Goal: Task Accomplishment & Management: Complete application form

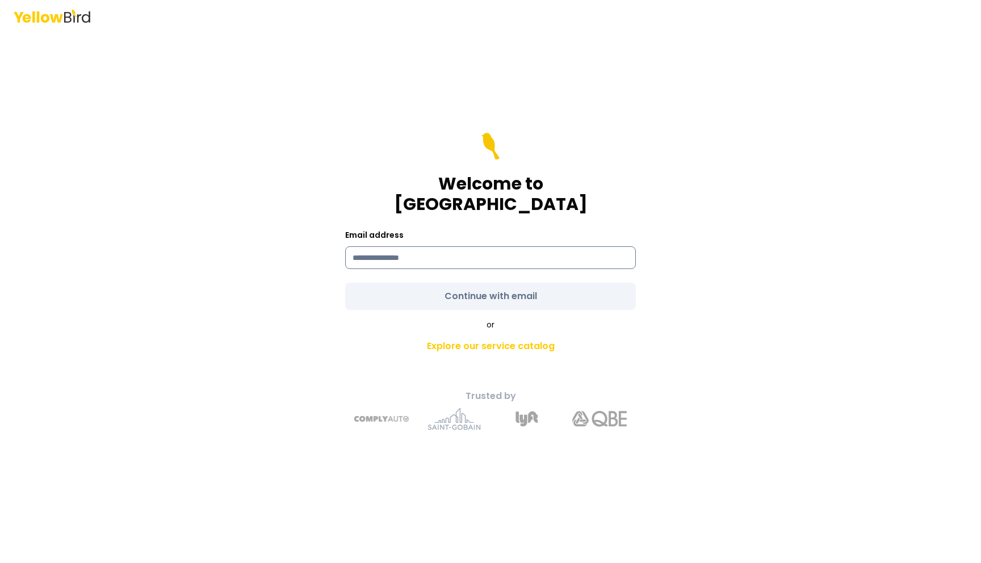
click at [412, 246] on input at bounding box center [490, 257] width 291 height 23
type input "**********"
click at [447, 286] on form "**********" at bounding box center [490, 221] width 291 height 177
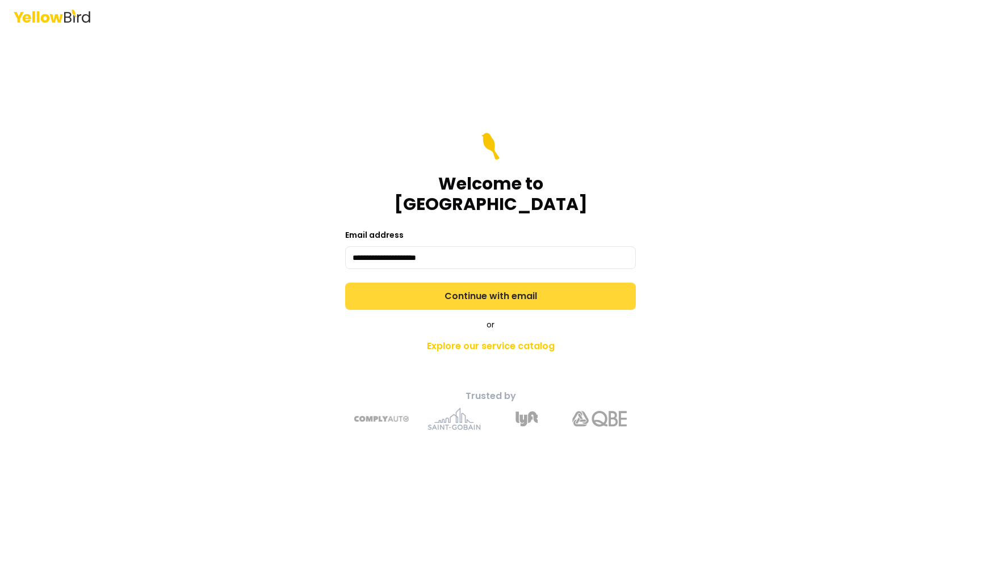
click at [474, 288] on button "Continue with email" at bounding box center [490, 296] width 291 height 27
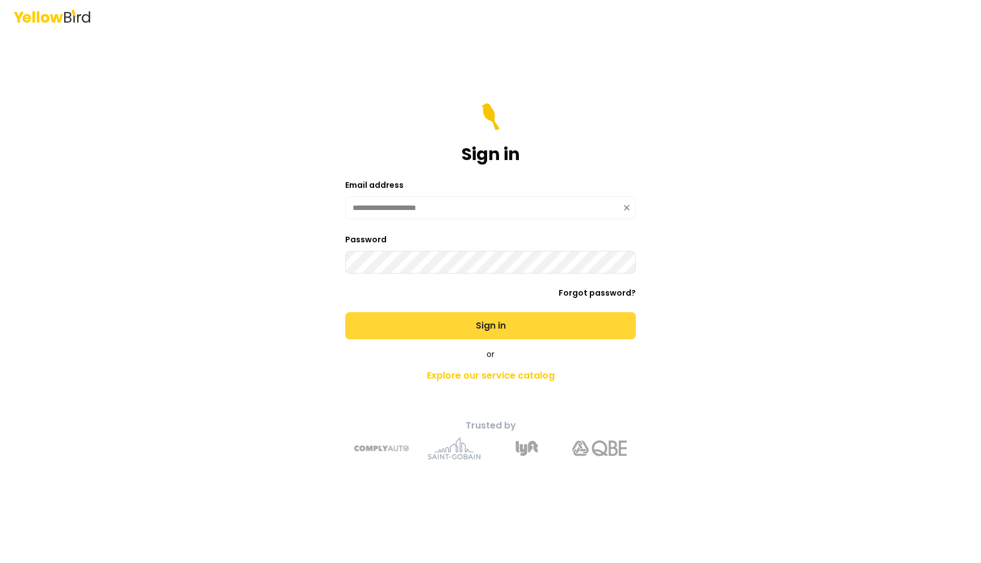
click at [418, 324] on button "Sign in" at bounding box center [490, 325] width 291 height 27
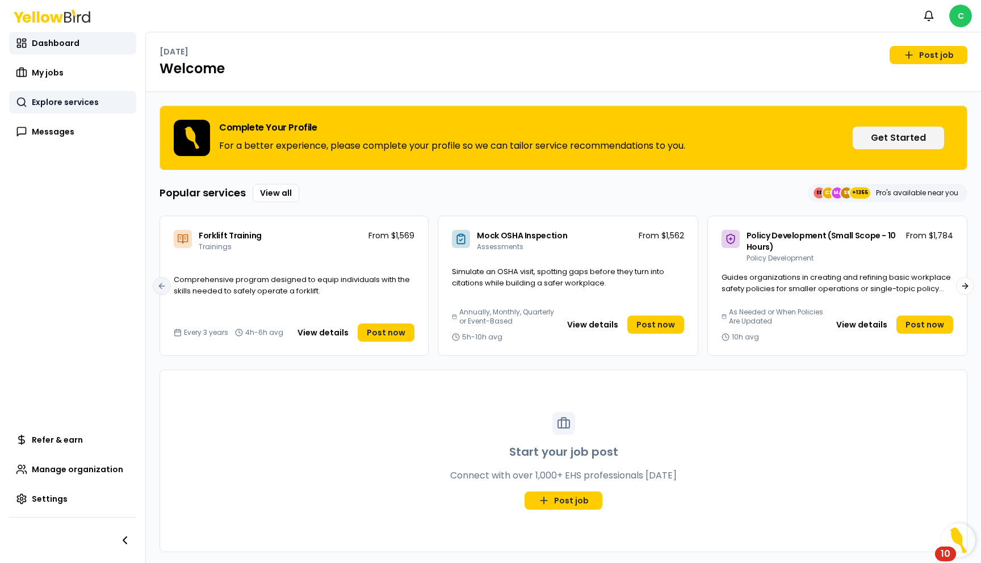
click at [70, 101] on span "Explore services" at bounding box center [65, 102] width 67 height 11
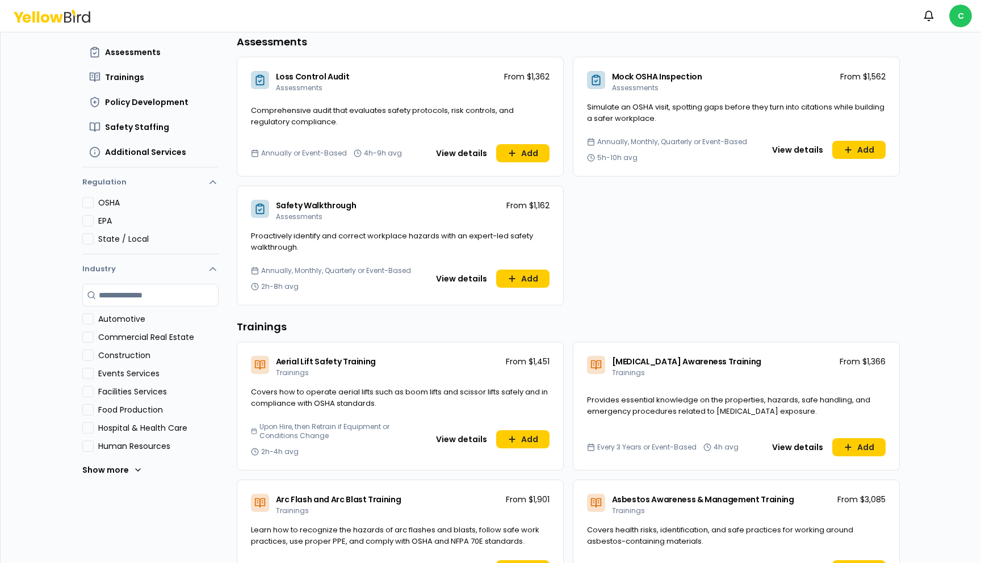
scroll to position [110, 0]
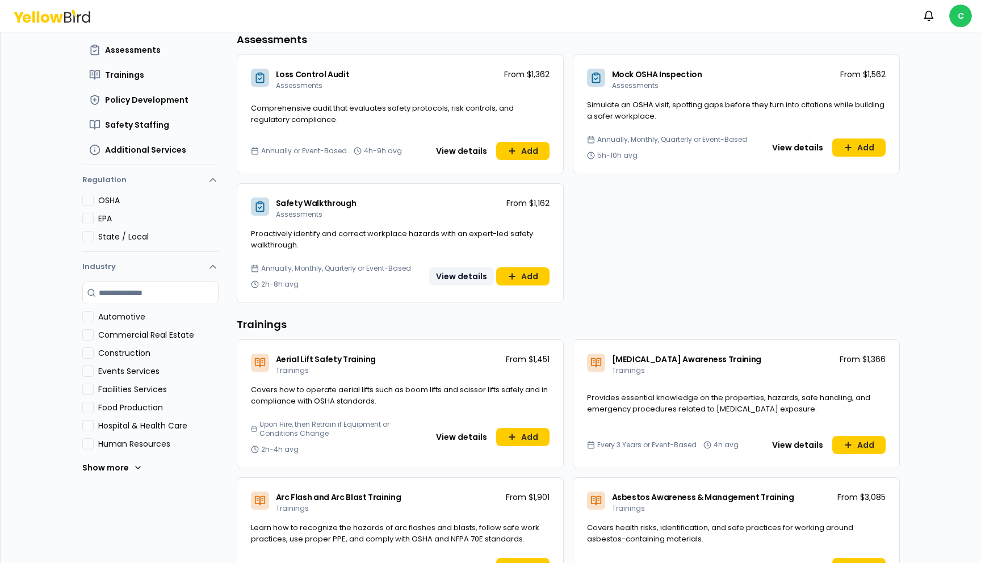
click at [466, 275] on button "View details" at bounding box center [461, 276] width 65 height 18
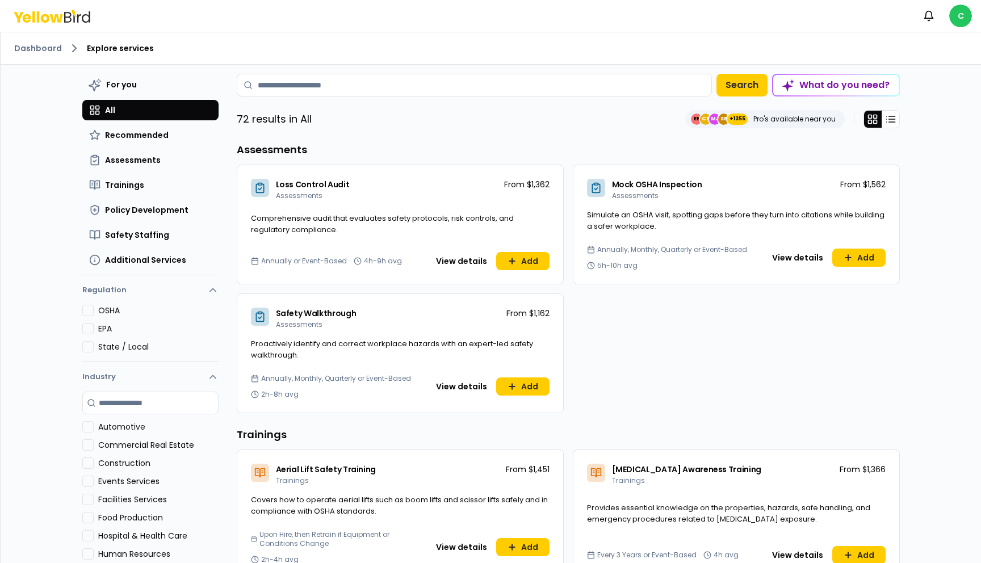
click at [647, 228] on span "Simulate an OSHA visit, spotting gaps before they turn into citations while bui…" at bounding box center [736, 221] width 298 height 22
click at [654, 220] on span "Simulate an OSHA visit, spotting gaps before they turn into citations while bui…" at bounding box center [736, 221] width 298 height 22
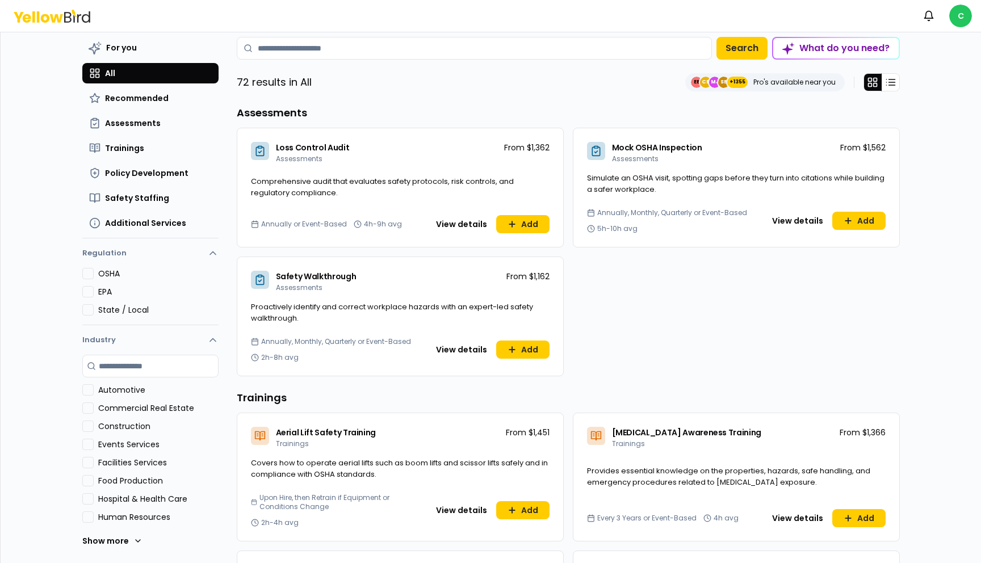
scroll to position [52, 0]
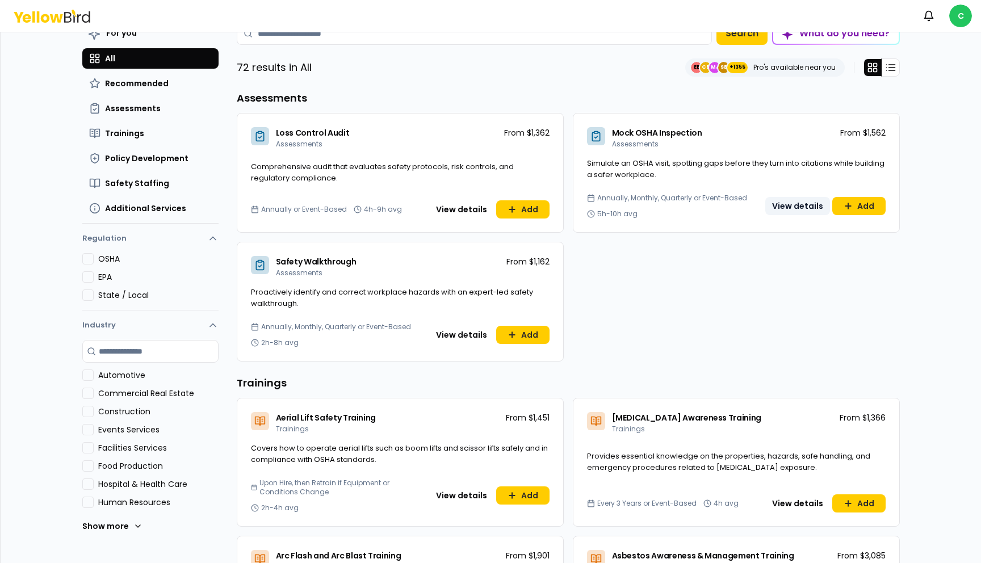
click at [790, 208] on button "View details" at bounding box center [797, 206] width 65 height 18
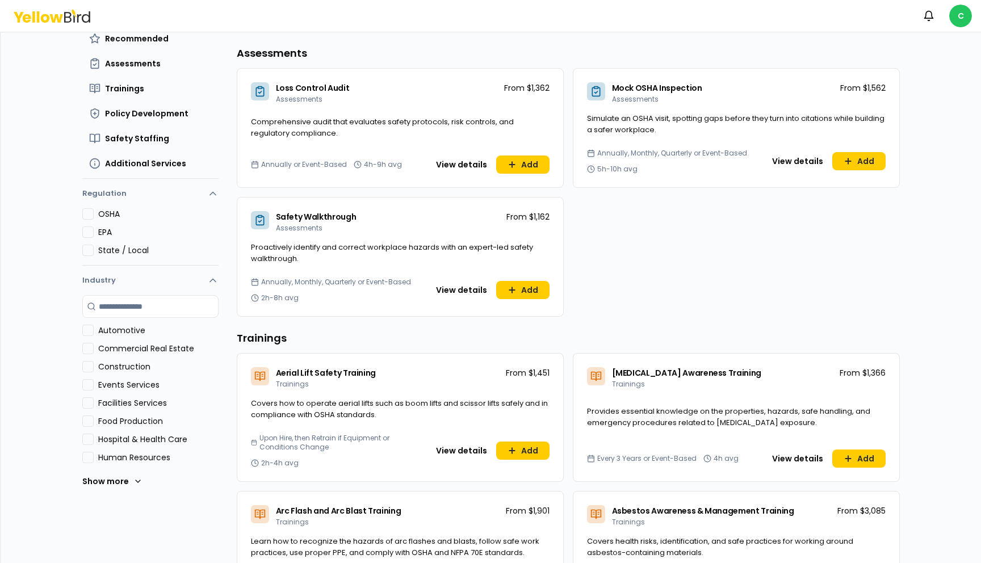
scroll to position [102, 0]
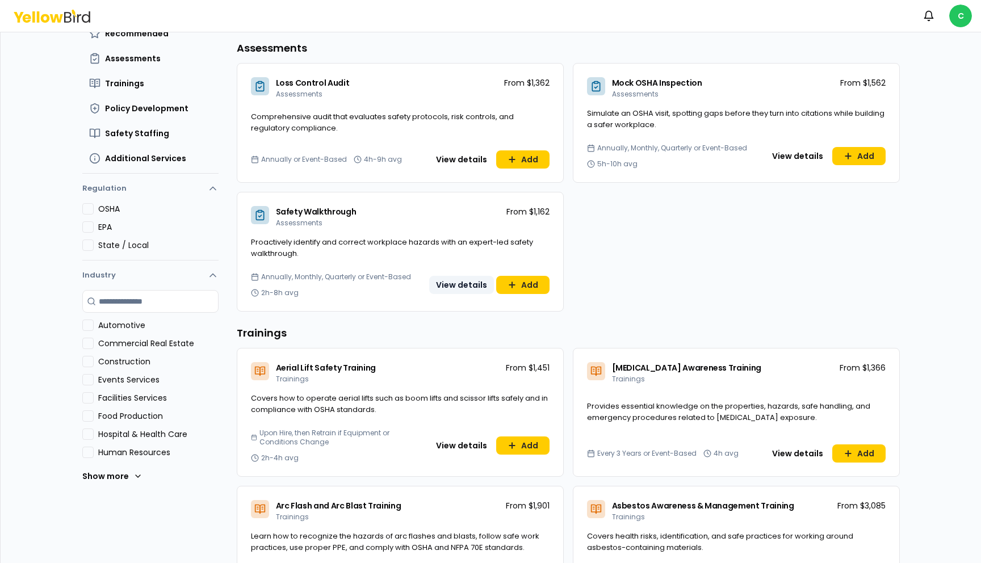
click at [464, 284] on button "View details" at bounding box center [461, 285] width 65 height 18
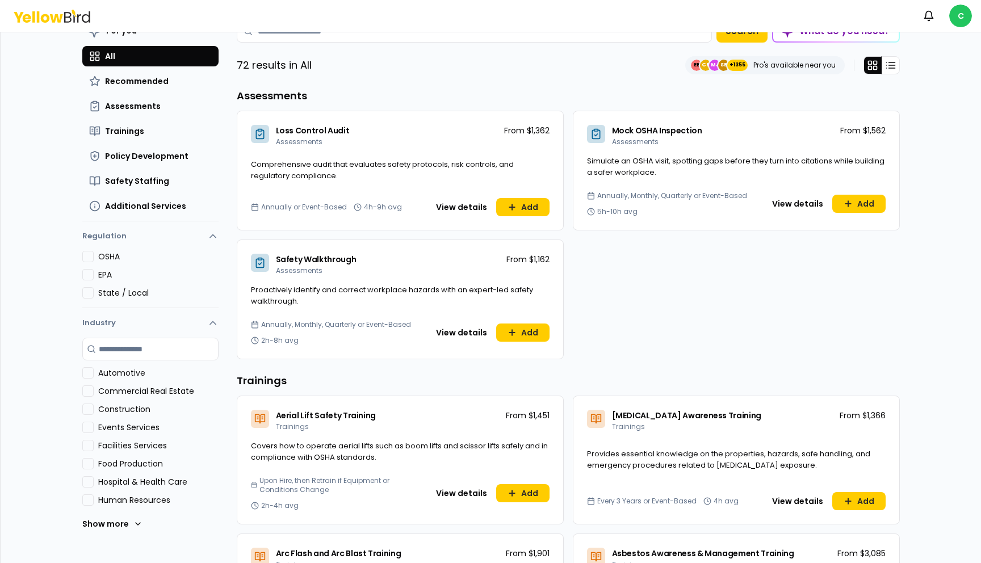
scroll to position [120, 0]
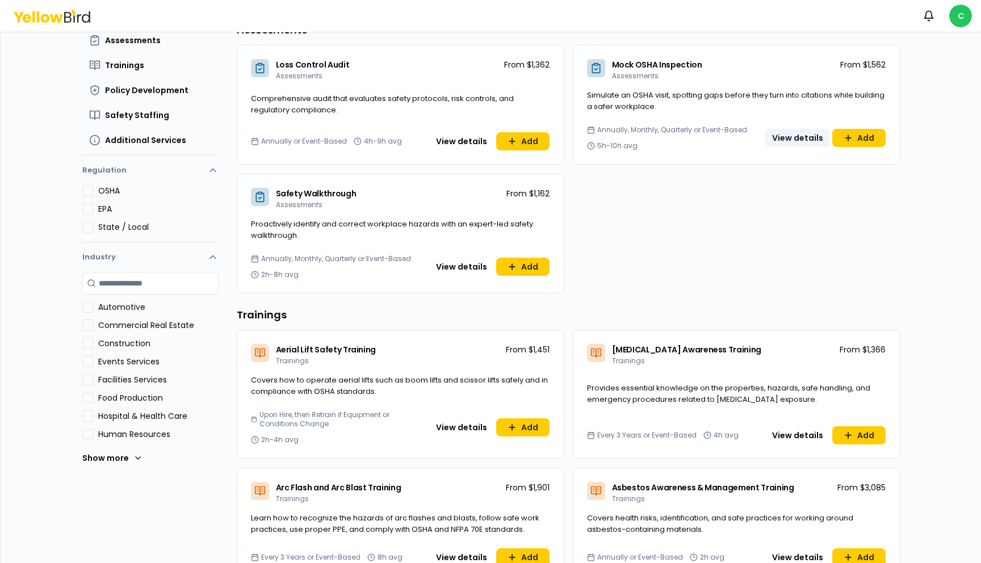
click at [802, 136] on button "View details" at bounding box center [797, 138] width 65 height 18
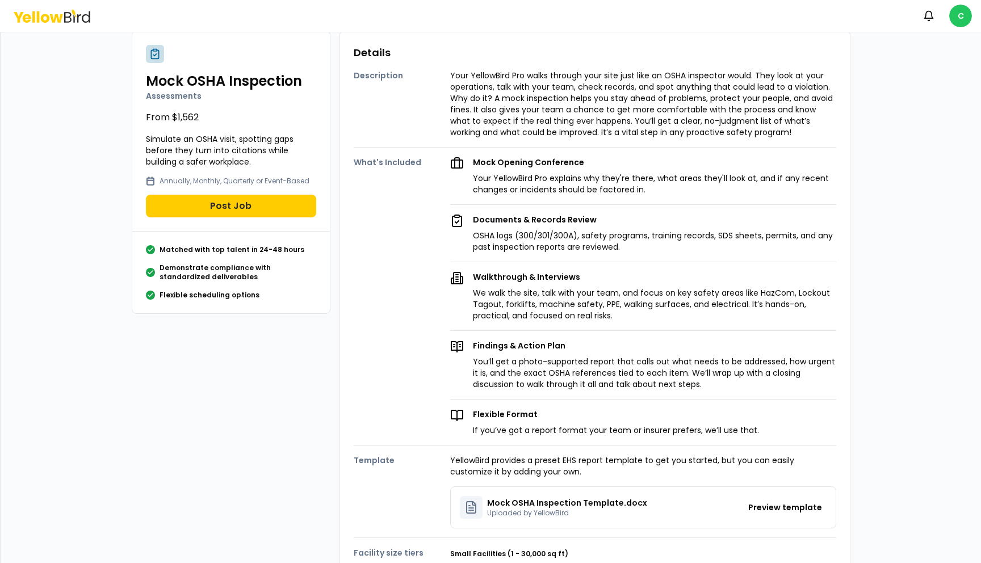
scroll to position [43, 0]
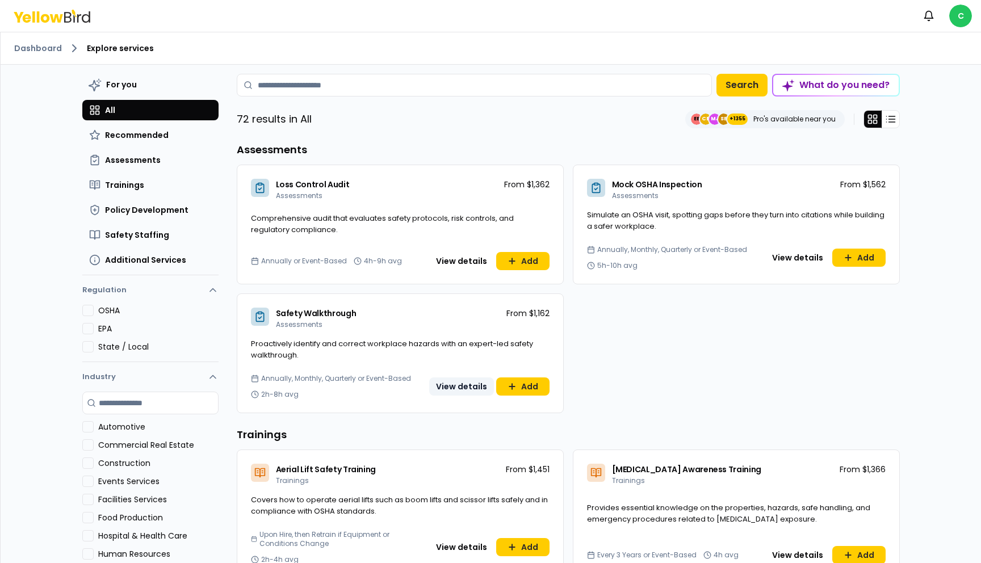
click at [455, 385] on button "View details" at bounding box center [461, 387] width 65 height 18
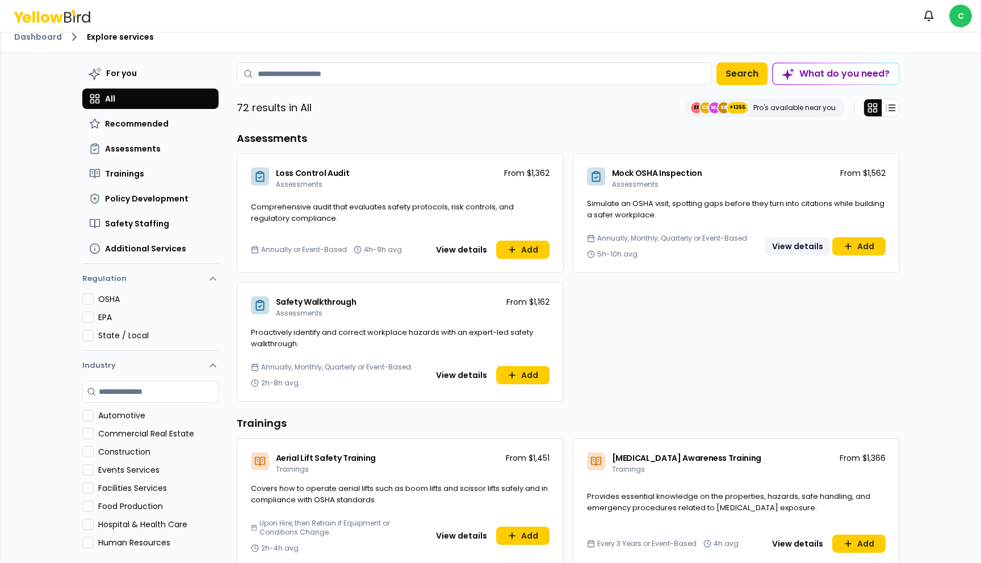
click at [803, 245] on button "View details" at bounding box center [797, 246] width 65 height 18
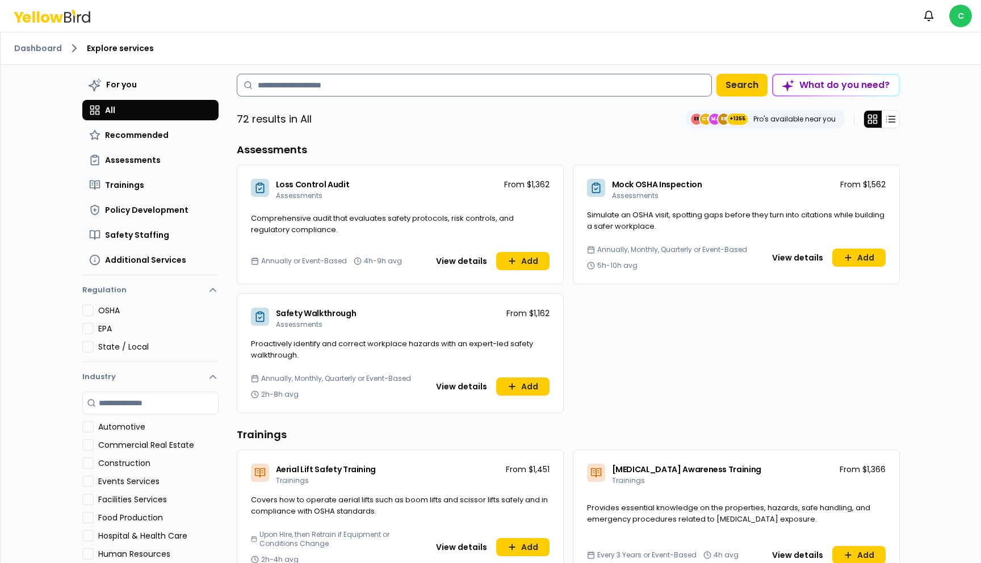
click at [352, 87] on input at bounding box center [474, 85] width 475 height 23
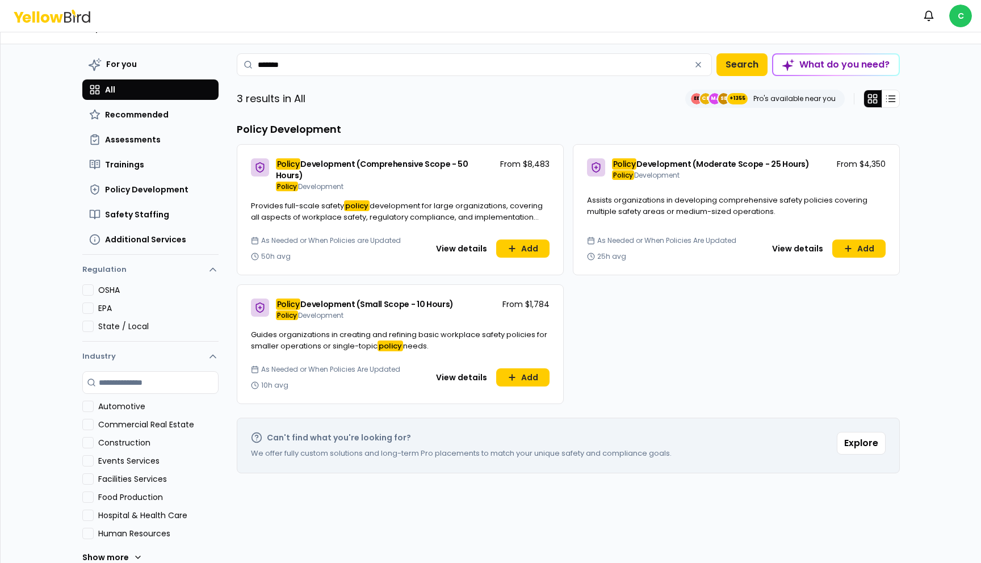
scroll to position [35, 0]
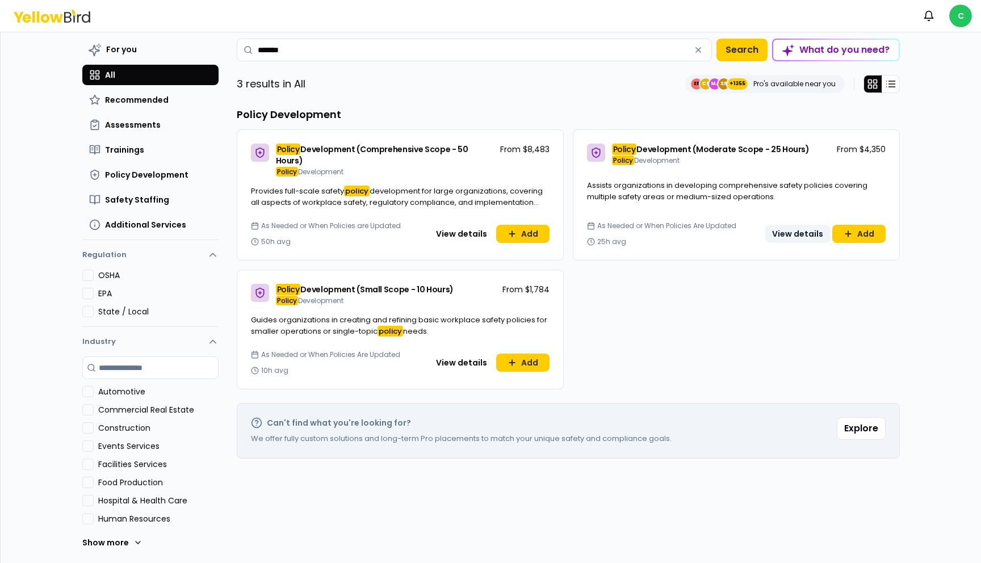
type input "******"
click at [790, 225] on button "View details" at bounding box center [797, 234] width 65 height 18
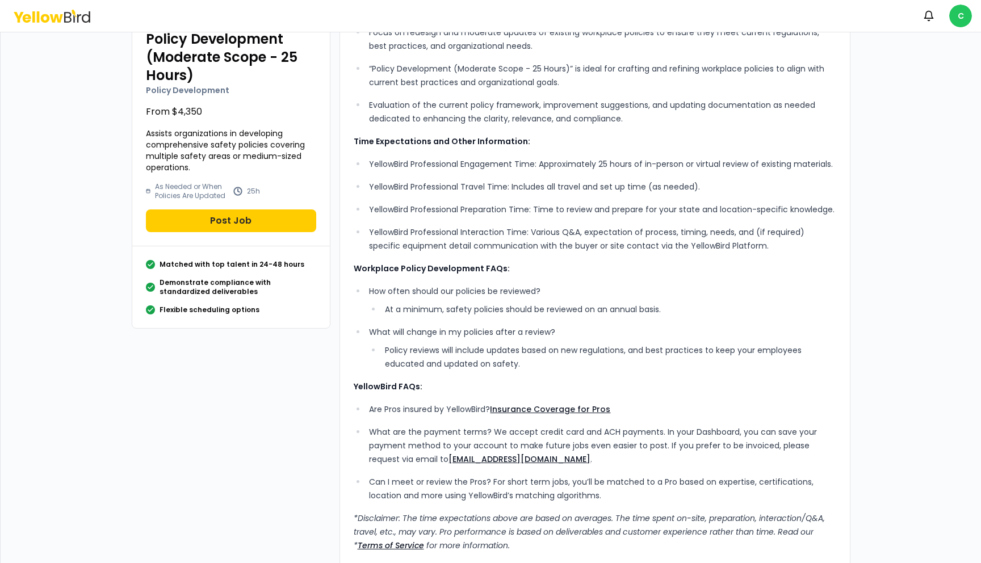
scroll to position [98, 0]
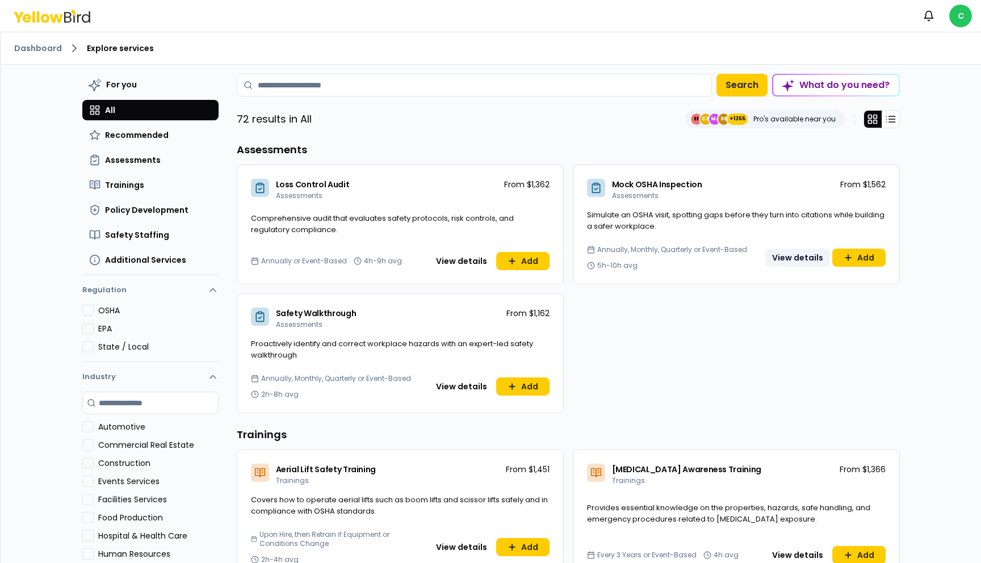
click at [806, 253] on button "View details" at bounding box center [797, 258] width 65 height 18
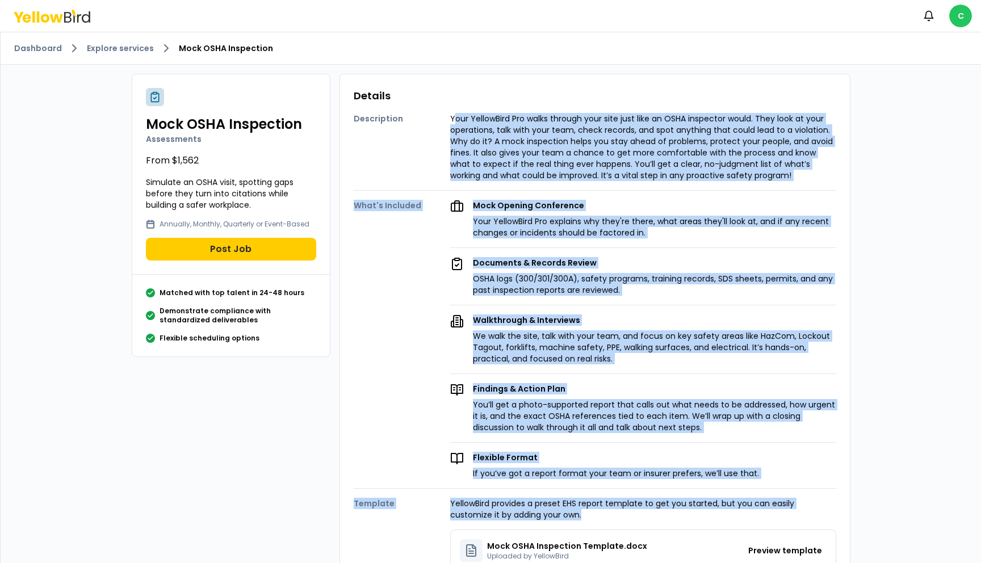
drag, startPoint x: 453, startPoint y: 119, endPoint x: 554, endPoint y: 516, distance: 410.1
click at [554, 516] on div "Description Your YellowBird Pro walks through your site just like an OSHA inspe…" at bounding box center [595, 421] width 483 height 635
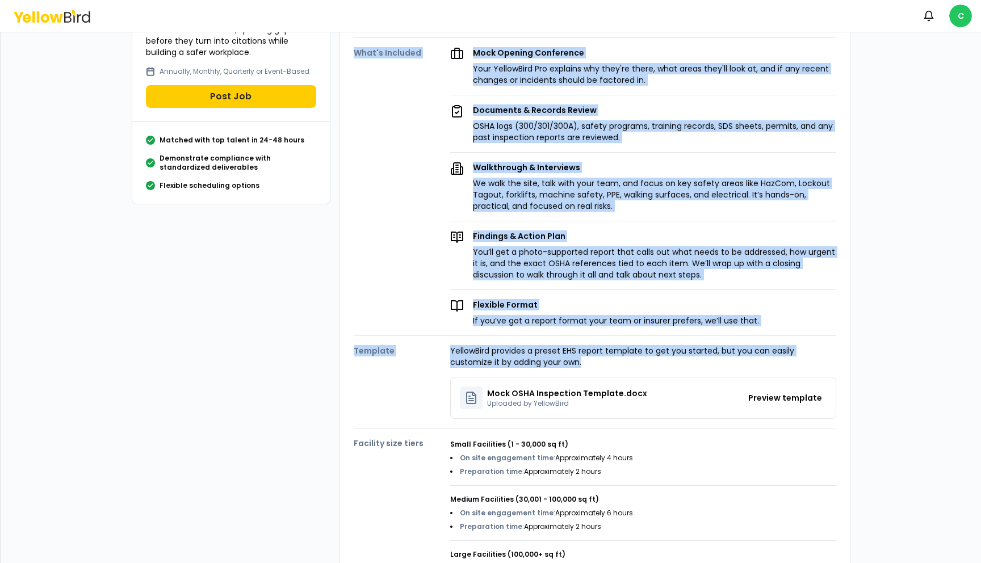
scroll to position [156, 0]
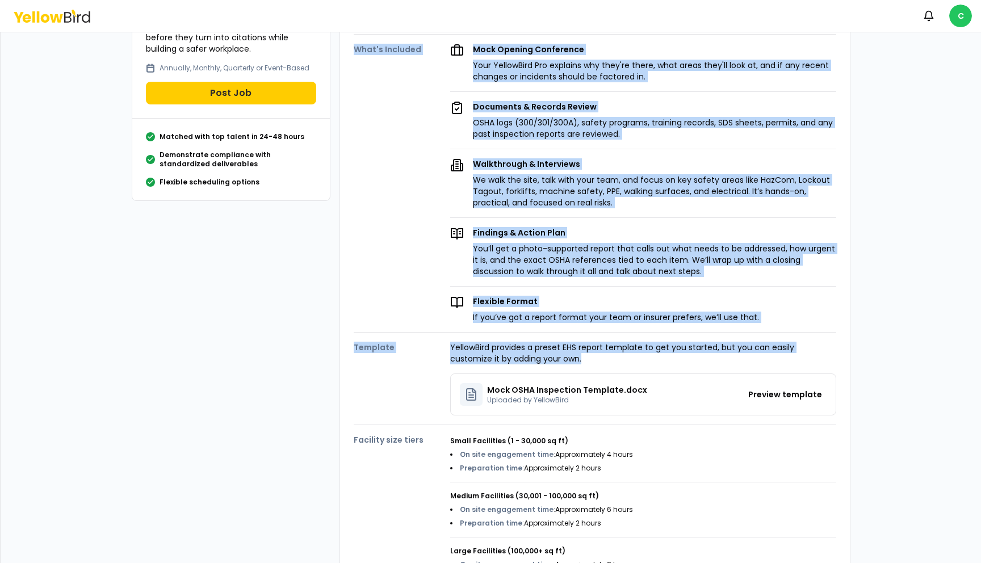
copy div "our YellowBird Pro walks through your site just like an OSHA inspector would. T…"
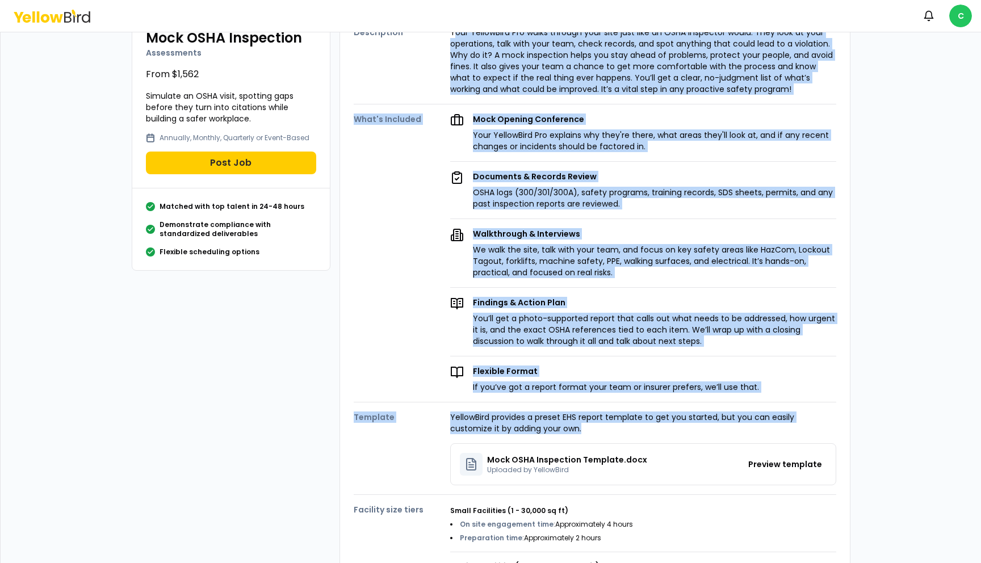
scroll to position [105, 0]
